Goal: Find specific page/section: Find specific page/section

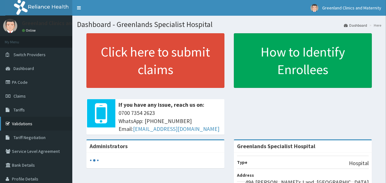
click at [22, 125] on link "Validations" at bounding box center [36, 124] width 72 height 14
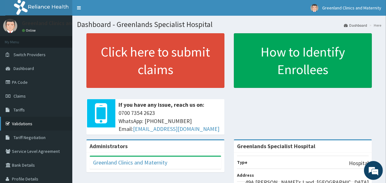
click at [24, 125] on link "Validations" at bounding box center [36, 124] width 72 height 14
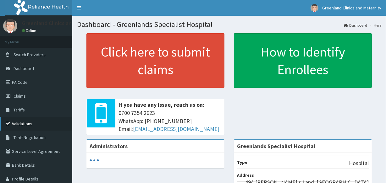
click at [25, 123] on link "Validations" at bounding box center [36, 124] width 72 height 14
